Goal: Find specific page/section: Find specific page/section

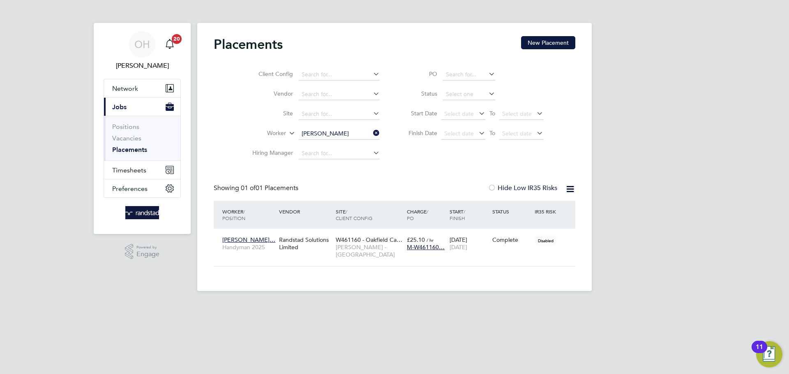
scroll to position [8, 39]
click at [324, 193] on div "Showing 01 of 01 Placements Hide Low IR35 Risks" at bounding box center [395, 192] width 362 height 17
click at [334, 258] on div "W461160 - Oakfield Ca… [PERSON_NAME] - [GEOGRAPHIC_DATA]" at bounding box center [369, 247] width 71 height 31
